Goal: Task Accomplishment & Management: Manage account settings

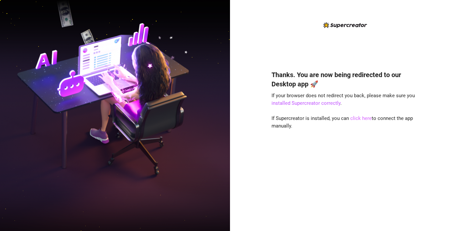
click at [356, 118] on link "click here" at bounding box center [360, 118] width 21 height 6
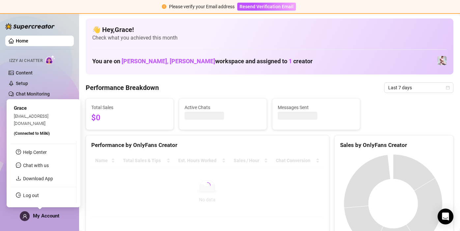
click at [38, 217] on span "My Account" at bounding box center [46, 216] width 26 height 6
click at [39, 193] on link "Log out" at bounding box center [31, 195] width 16 height 5
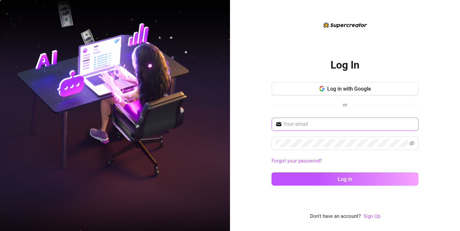
drag, startPoint x: 318, startPoint y: 133, endPoint x: 319, endPoint y: 127, distance: 5.6
click at [318, 132] on div "Forgot your password? Log in" at bounding box center [344, 155] width 147 height 74
click at [322, 124] on input "text" at bounding box center [348, 124] width 131 height 8
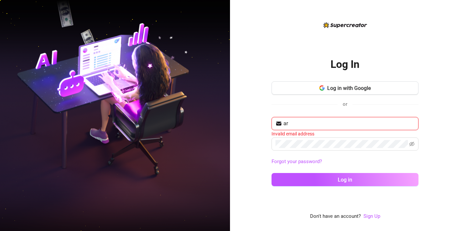
type input "a"
click at [309, 129] on span at bounding box center [344, 123] width 147 height 13
click at [315, 122] on input "text" at bounding box center [348, 124] width 131 height 8
click at [314, 123] on input "text" at bounding box center [348, 124] width 131 height 8
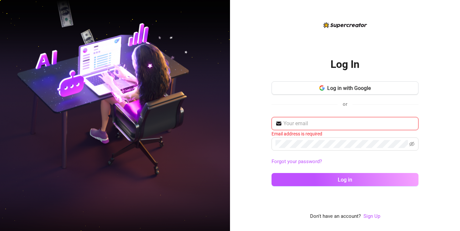
click at [301, 124] on input "text" at bounding box center [348, 124] width 131 height 8
paste input "isabellexmilki@gmail.com"
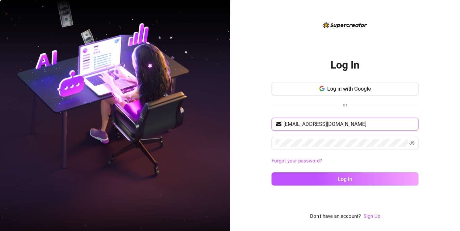
type input "isabellexmilki@gmail.com"
click at [331, 138] on span at bounding box center [344, 143] width 147 height 13
click at [423, 108] on div "Log In Log in with Google or isabellexmilki@gmail.com Forgot your password? Log…" at bounding box center [345, 115] width 230 height 231
click at [408, 142] on span at bounding box center [344, 143] width 147 height 13
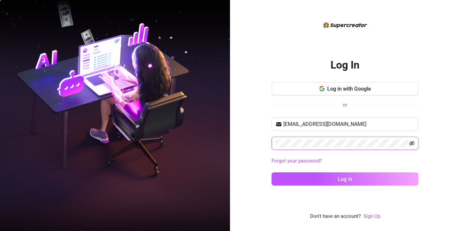
click at [409, 144] on icon "eye-invisible" at bounding box center [411, 143] width 5 height 5
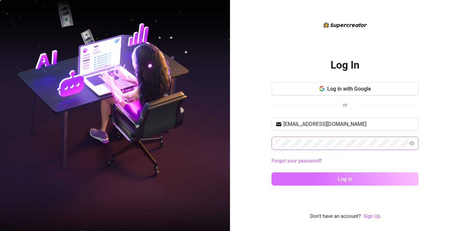
click at [378, 178] on button "Log in" at bounding box center [344, 178] width 147 height 13
